Goal: Check status: Check status

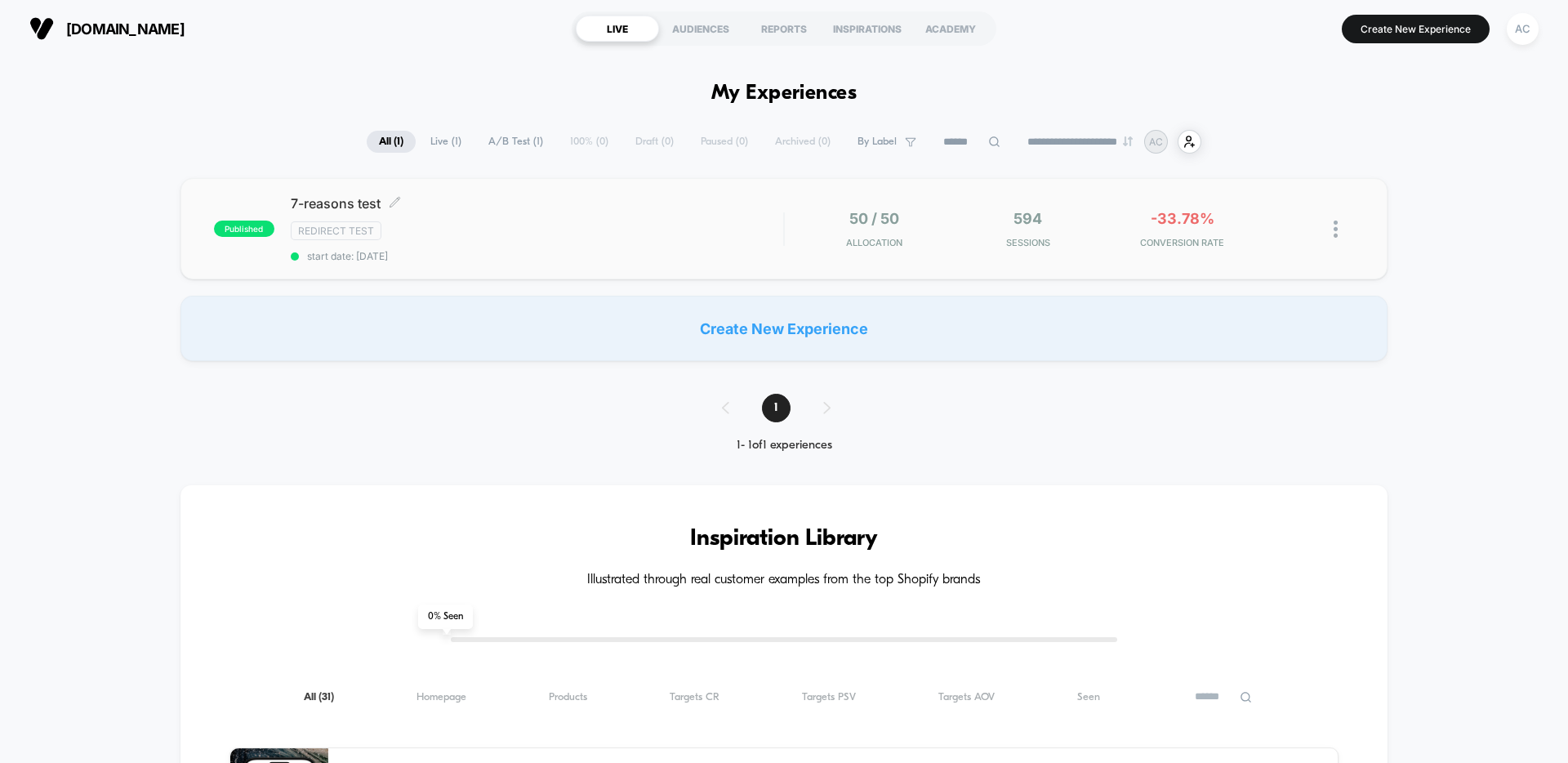
click at [493, 238] on div "Redirect Test" at bounding box center [537, 231] width 493 height 19
